Goal: Task Accomplishment & Management: Manage account settings

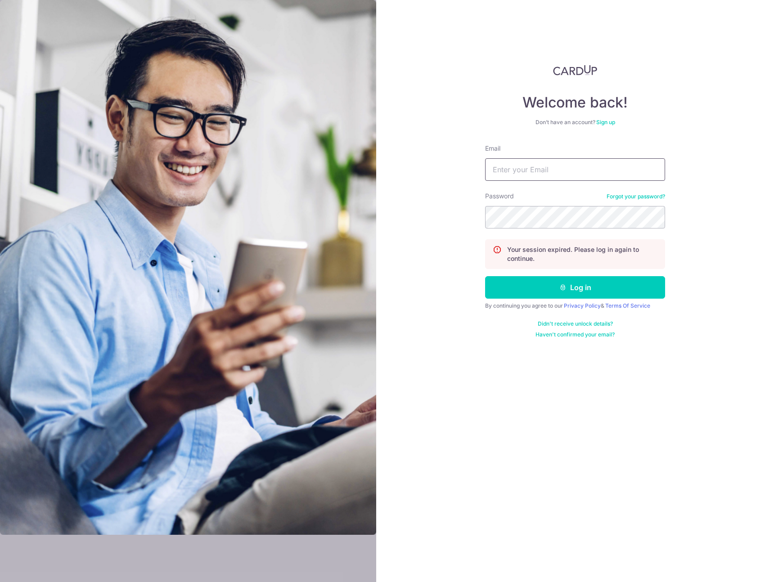
click at [552, 167] on input "Email" at bounding box center [575, 169] width 180 height 22
type input "djmoky@gmail.com"
click at [554, 280] on button "Log in" at bounding box center [575, 287] width 180 height 22
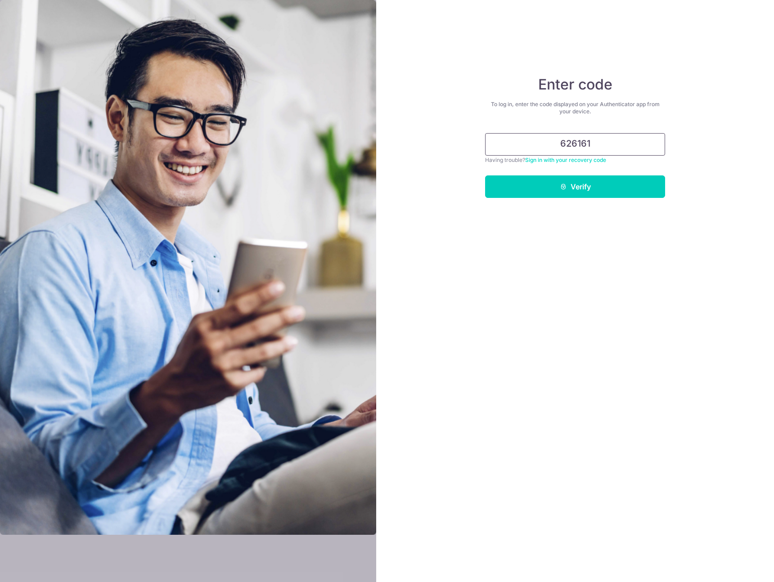
type input "626161"
click at [485, 175] on button "Verify" at bounding box center [575, 186] width 180 height 22
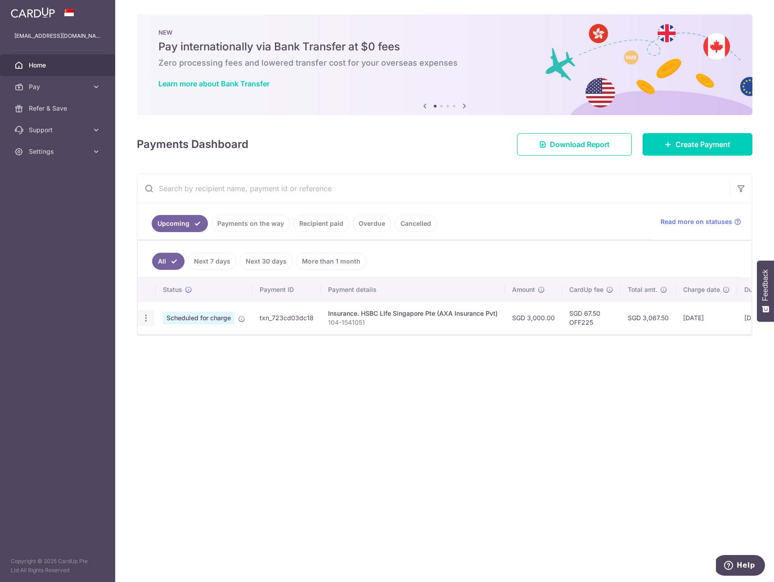
click at [150, 321] on icon "button" at bounding box center [145, 318] width 9 height 9
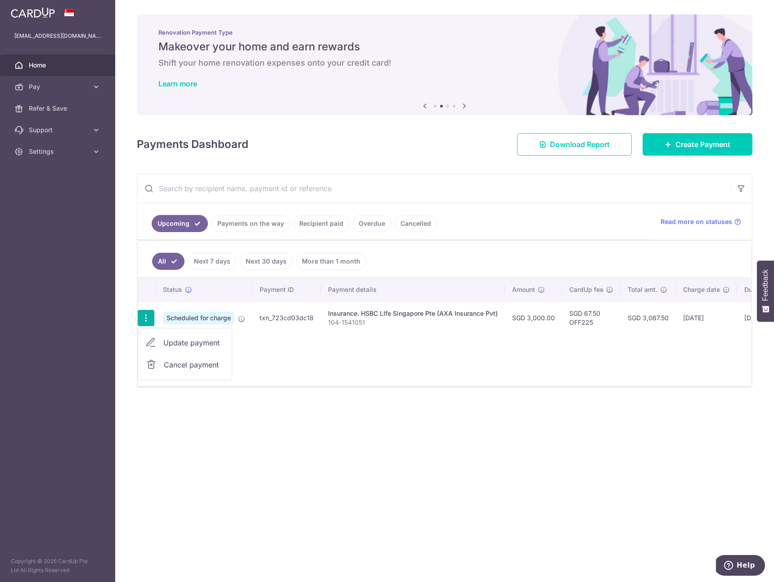
click at [191, 365] on span "Cancel payment" at bounding box center [194, 365] width 60 height 11
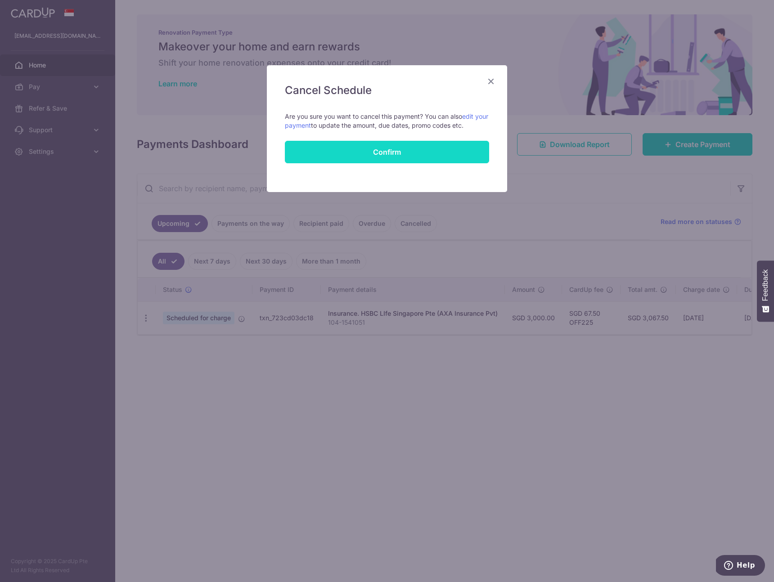
click at [376, 148] on button "Confirm" at bounding box center [387, 152] width 204 height 22
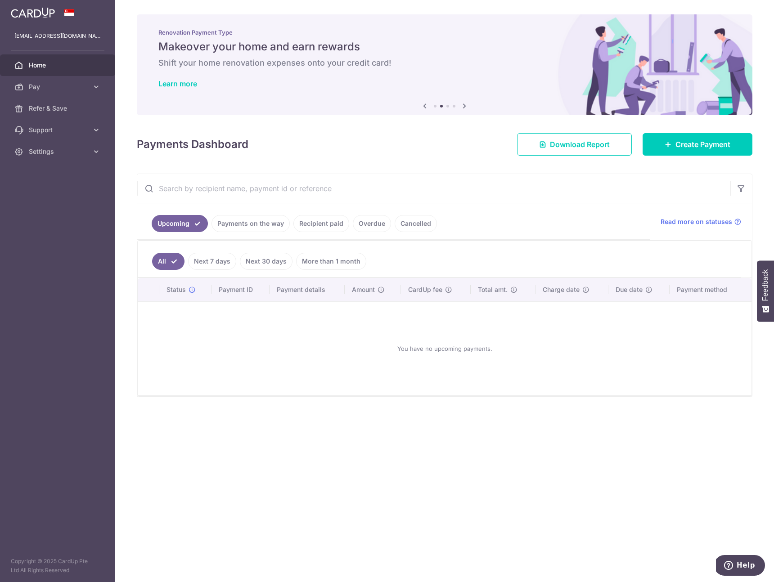
click at [490, 381] on div "You have no upcoming payments." at bounding box center [444, 348] width 592 height 79
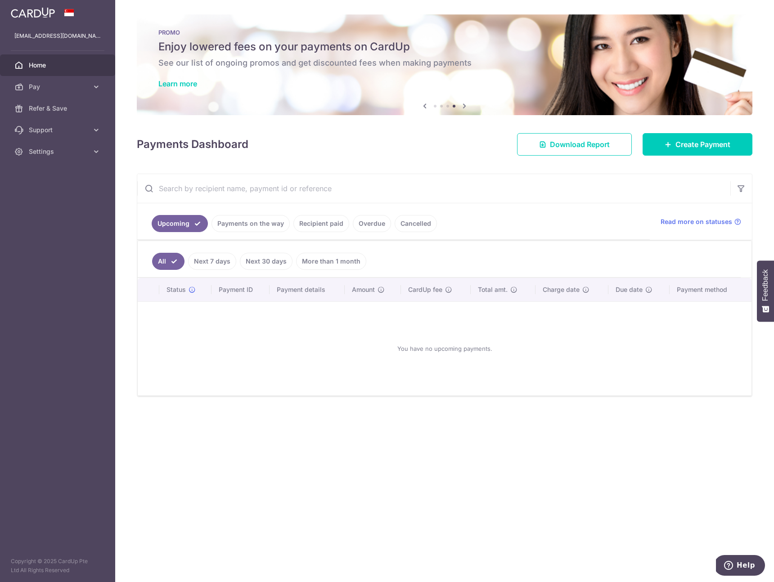
click at [395, 348] on div "You have no upcoming payments." at bounding box center [444, 348] width 592 height 79
